Goal: Task Accomplishment & Management: Manage account settings

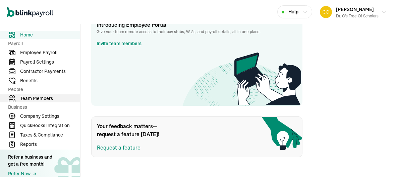
click at [45, 95] on span "Team Members" at bounding box center [50, 98] width 60 height 7
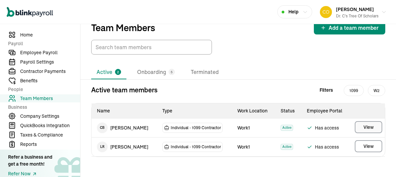
click at [368, 129] on span "View" at bounding box center [368, 127] width 10 height 7
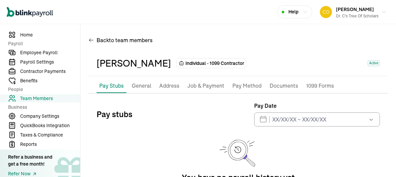
click at [135, 88] on p "General" at bounding box center [141, 86] width 19 height 9
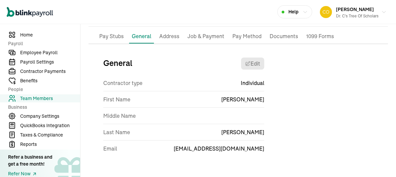
click at [164, 37] on p "Address" at bounding box center [169, 36] width 20 height 9
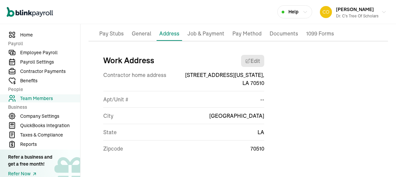
click at [199, 36] on p "Job & Payment" at bounding box center [205, 33] width 37 height 9
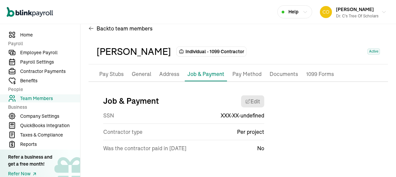
click at [234, 71] on p "Pay Method" at bounding box center [246, 74] width 29 height 9
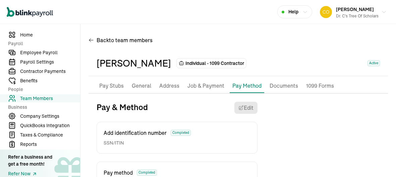
click at [283, 87] on p "Documents" at bounding box center [283, 86] width 28 height 9
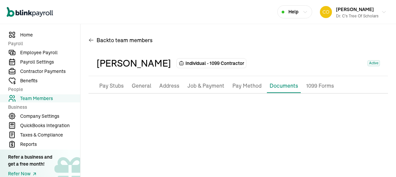
click at [325, 89] on p "1099 Forms" at bounding box center [320, 86] width 28 height 9
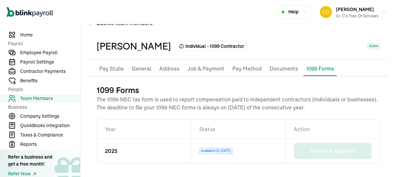
click at [110, 71] on p "Pay Stubs" at bounding box center [111, 69] width 24 height 9
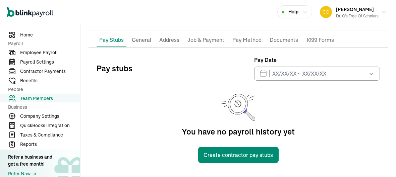
click at [45, 97] on span "Team Members" at bounding box center [50, 98] width 60 height 7
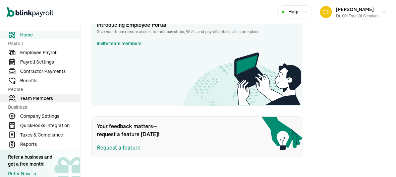
click at [45, 95] on span "Team Members" at bounding box center [50, 98] width 60 height 7
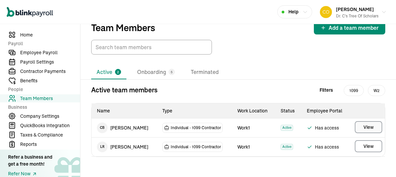
click at [368, 129] on span "View" at bounding box center [368, 127] width 10 height 7
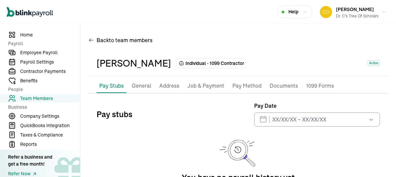
click at [135, 88] on p "General" at bounding box center [141, 86] width 19 height 9
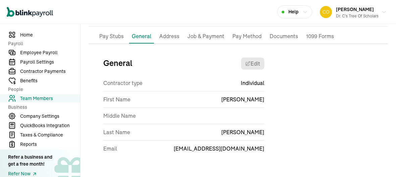
click at [164, 37] on p "Address" at bounding box center [169, 36] width 20 height 9
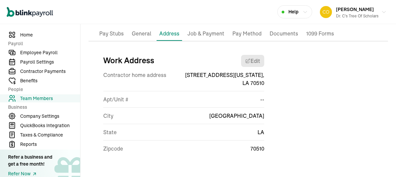
click at [199, 36] on p "Job & Payment" at bounding box center [205, 33] width 37 height 9
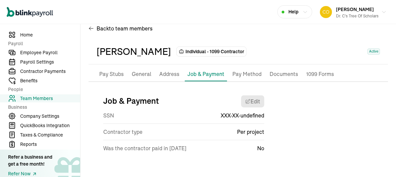
click at [234, 71] on p "Pay Method" at bounding box center [246, 74] width 29 height 9
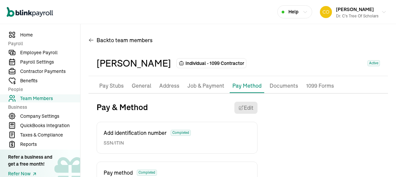
click at [283, 87] on p "Documents" at bounding box center [283, 86] width 28 height 9
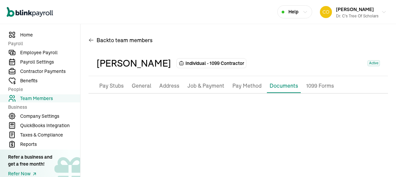
click at [325, 89] on p "1099 Forms" at bounding box center [320, 86] width 28 height 9
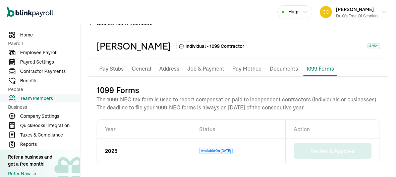
click at [110, 71] on p "Pay Stubs" at bounding box center [111, 69] width 24 height 9
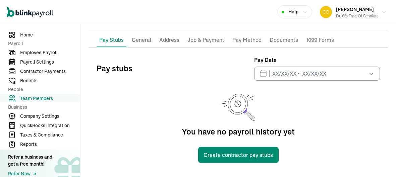
click at [45, 97] on span "Team Members" at bounding box center [50, 98] width 60 height 7
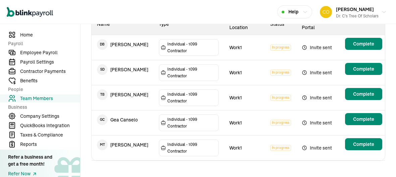
scroll to position [107, 0]
